Goal: Register for event/course

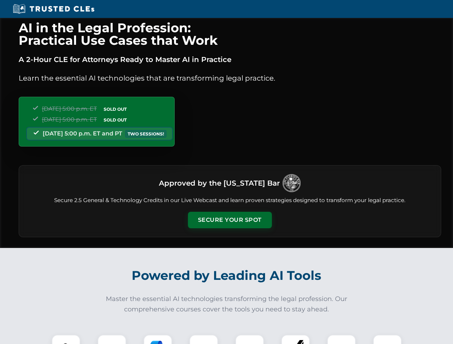
click at [229, 220] on button "Secure Your Spot" at bounding box center [230, 220] width 84 height 16
click at [66, 340] on img at bounding box center [66, 349] width 21 height 21
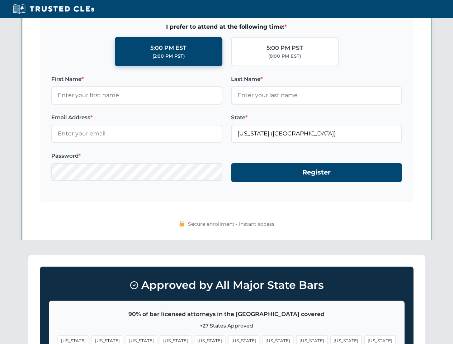
click at [262, 340] on span "[US_STATE]" at bounding box center [277, 341] width 31 height 10
click at [330, 340] on span "[US_STATE]" at bounding box center [345, 341] width 31 height 10
